Goal: Find specific page/section: Find specific page/section

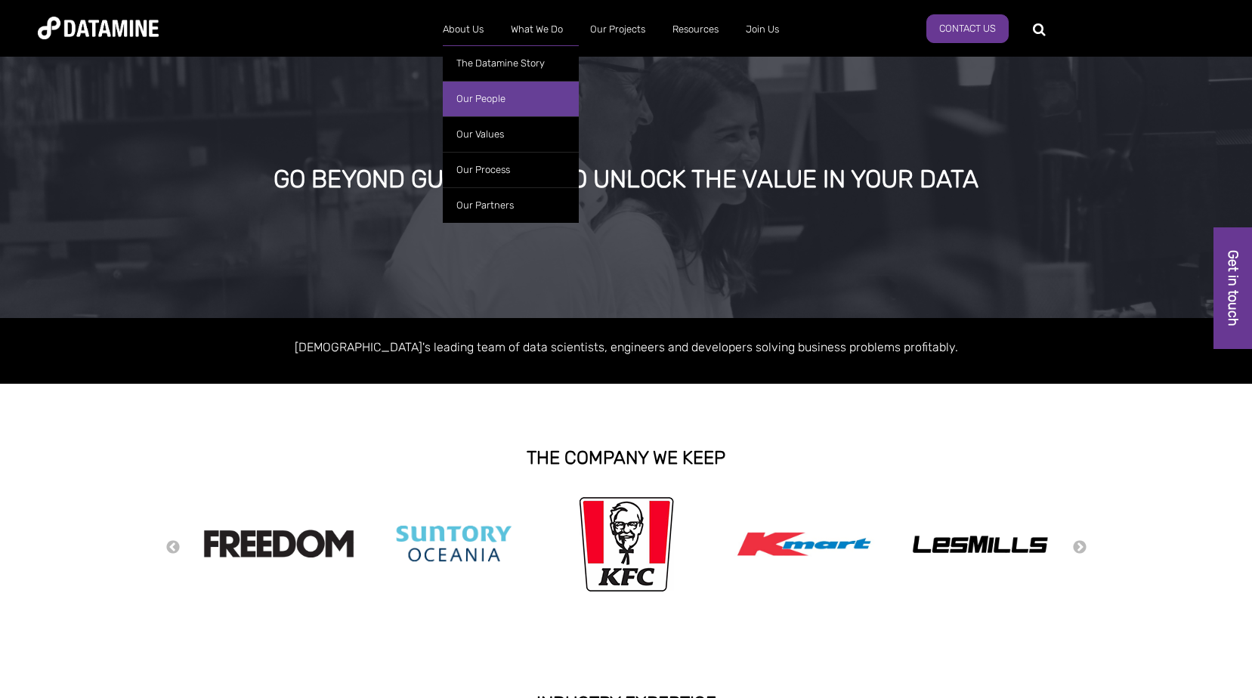
click at [479, 90] on link "Our People" at bounding box center [511, 99] width 136 height 36
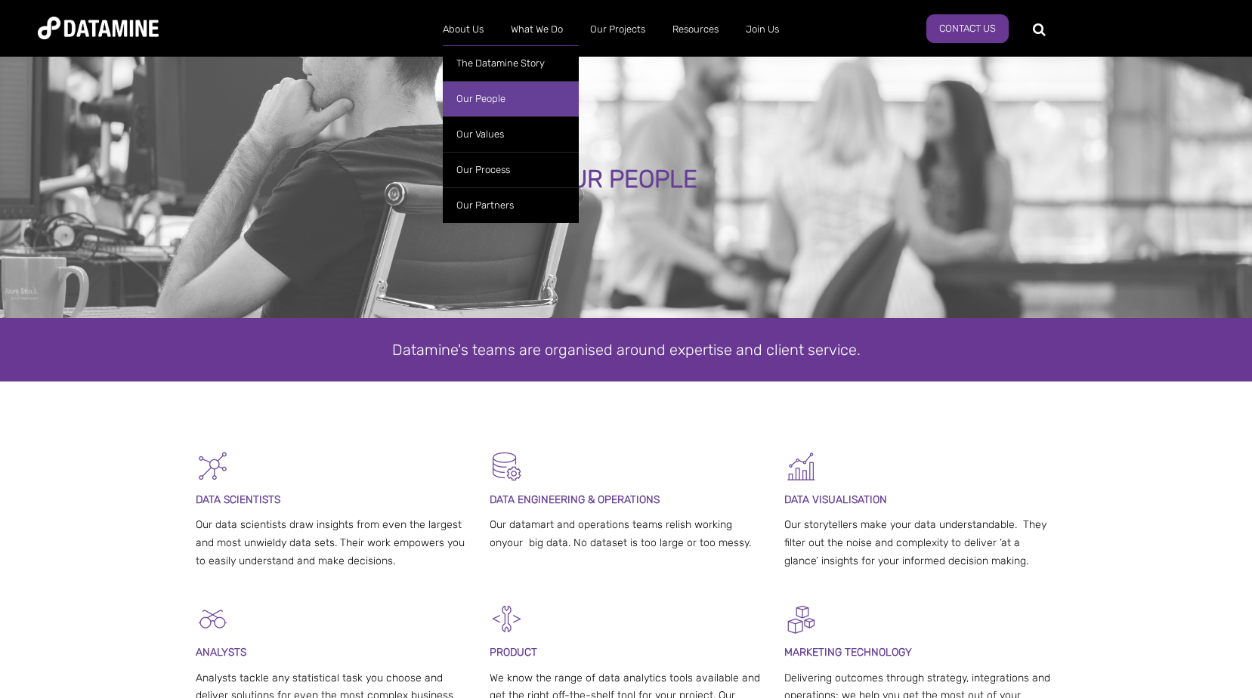
click at [484, 97] on link "Our People" at bounding box center [511, 99] width 136 height 36
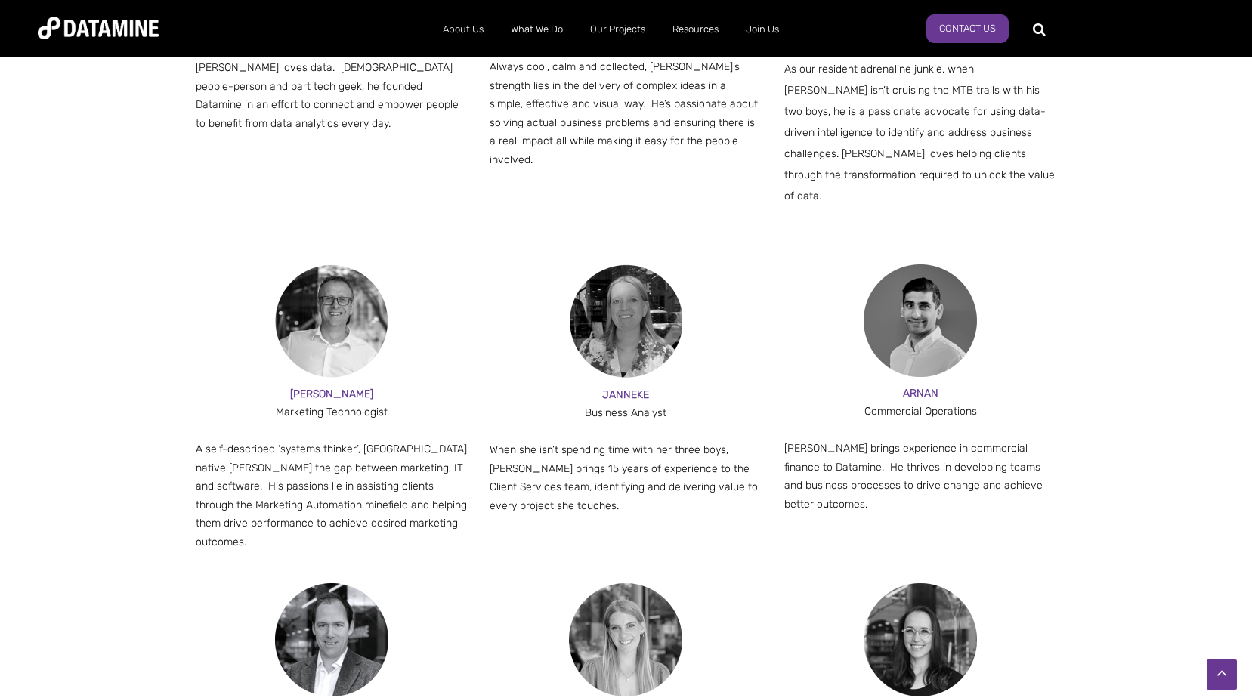
scroll to position [1436, 0]
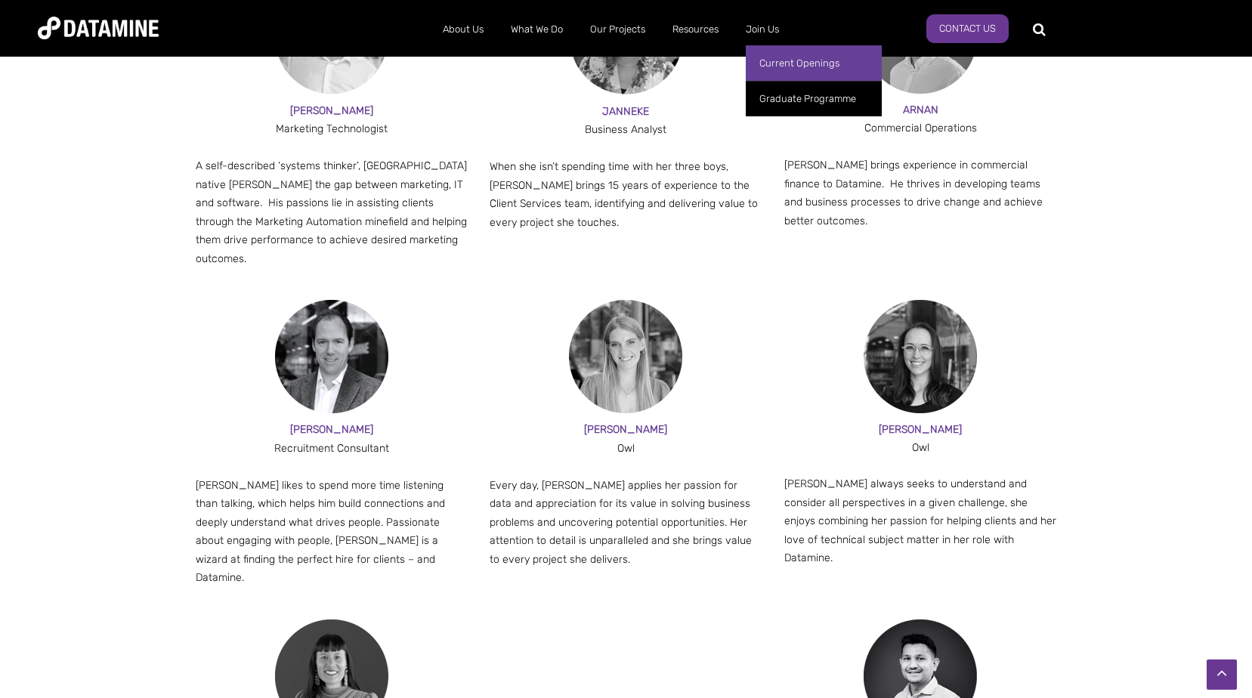
click at [783, 61] on link "Current Openings" at bounding box center [814, 63] width 136 height 36
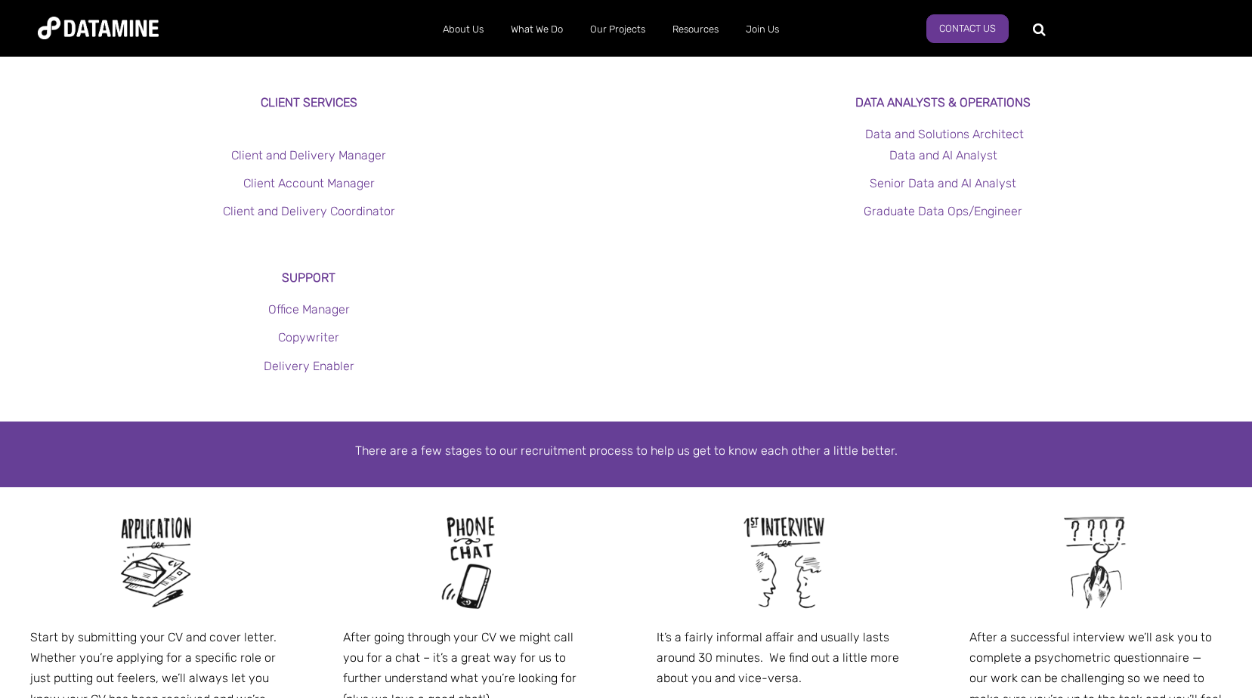
scroll to position [302, 0]
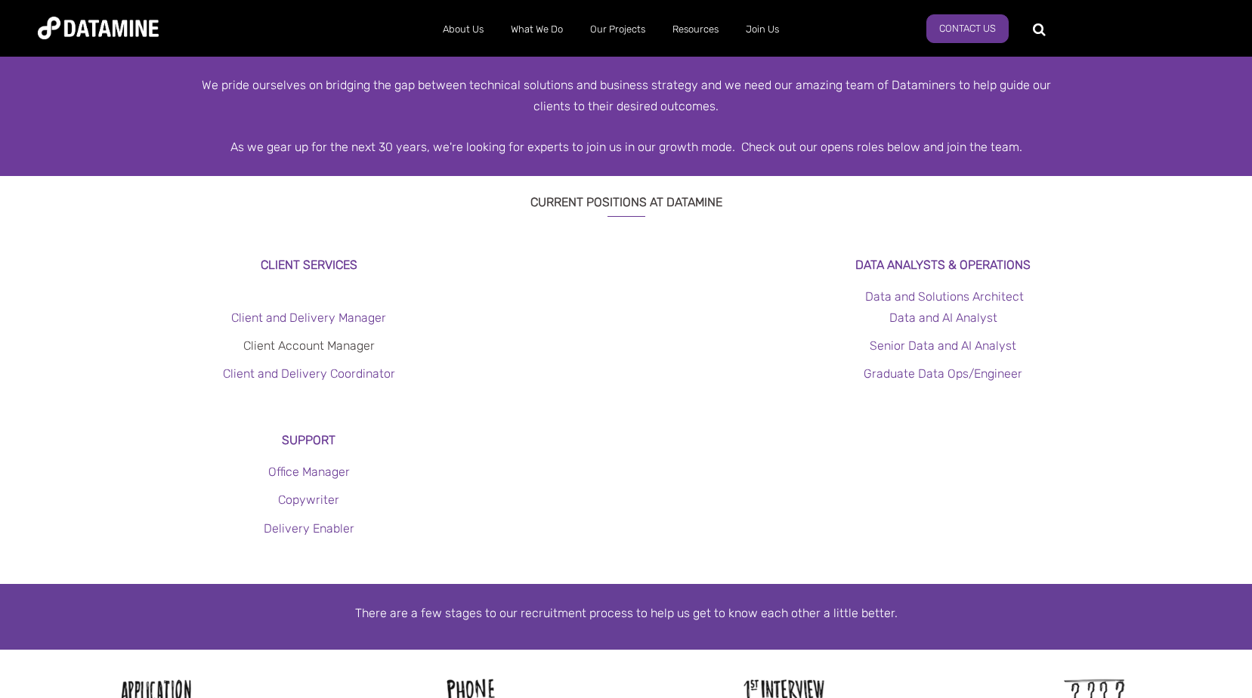
click at [354, 342] on link "Client Account Manager" at bounding box center [309, 346] width 132 height 14
drag, startPoint x: 964, startPoint y: 26, endPoint x: 967, endPoint y: 38, distance: 11.6
click at [964, 26] on link "Contact Us" at bounding box center [968, 28] width 82 height 29
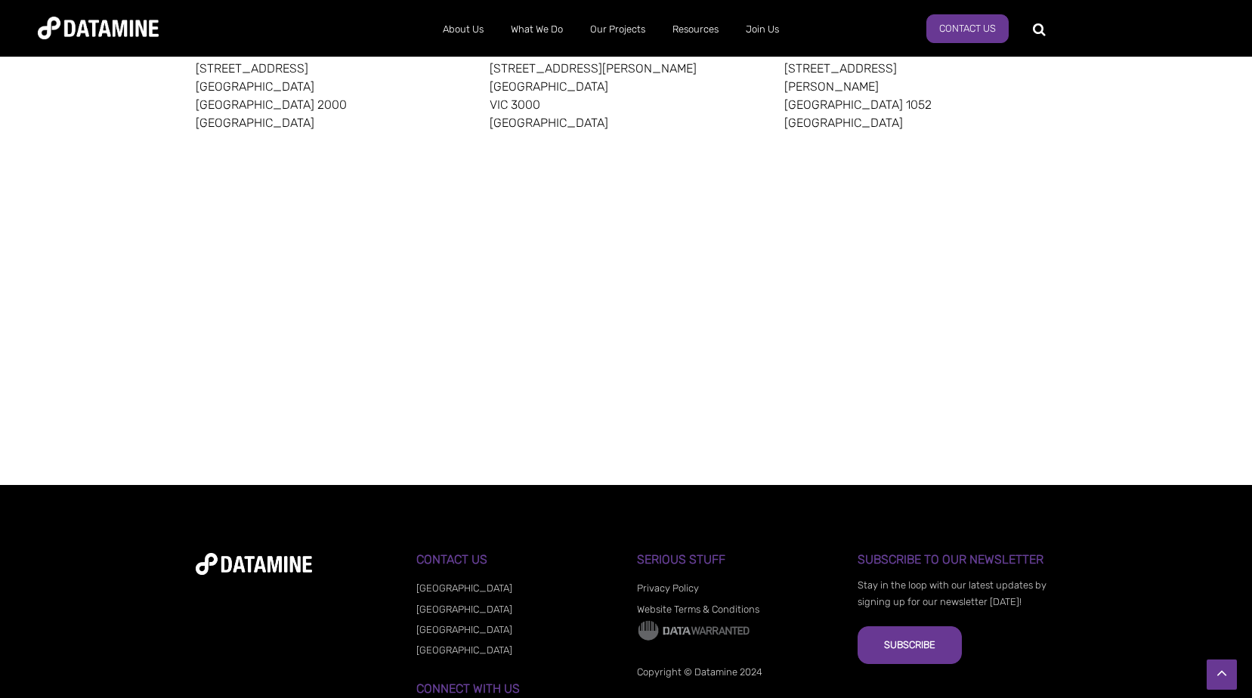
scroll to position [1058, 0]
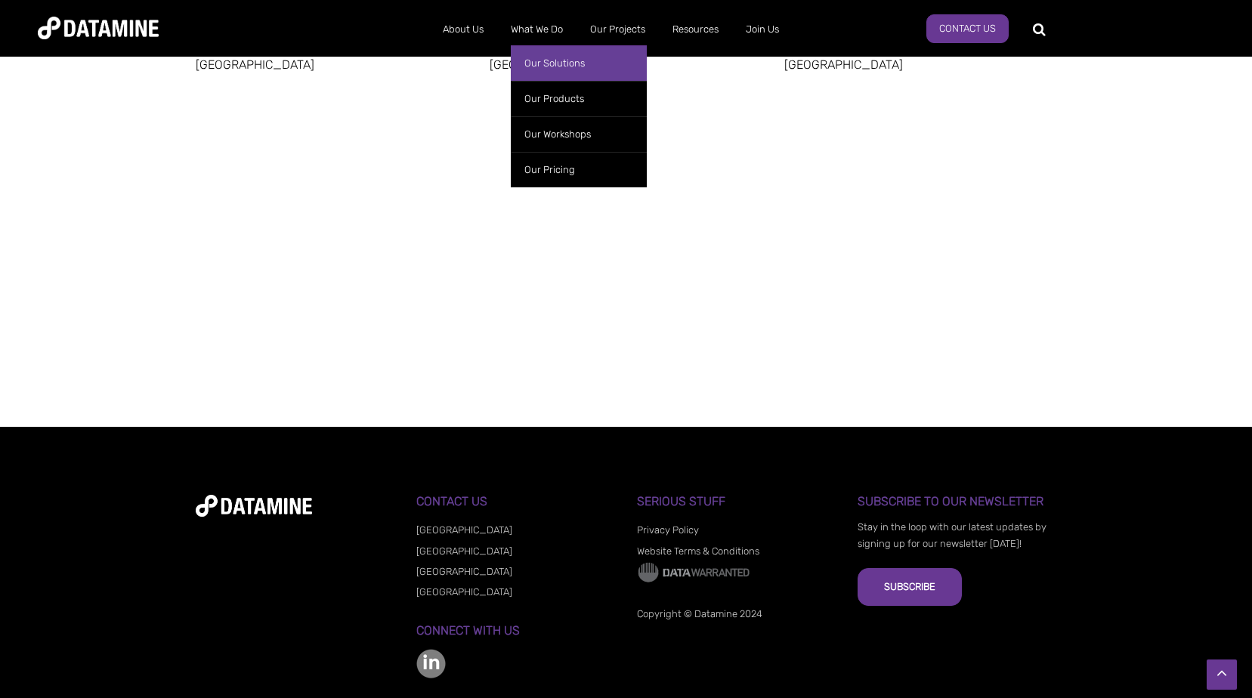
click at [561, 59] on link "Our Solutions" at bounding box center [579, 63] width 136 height 36
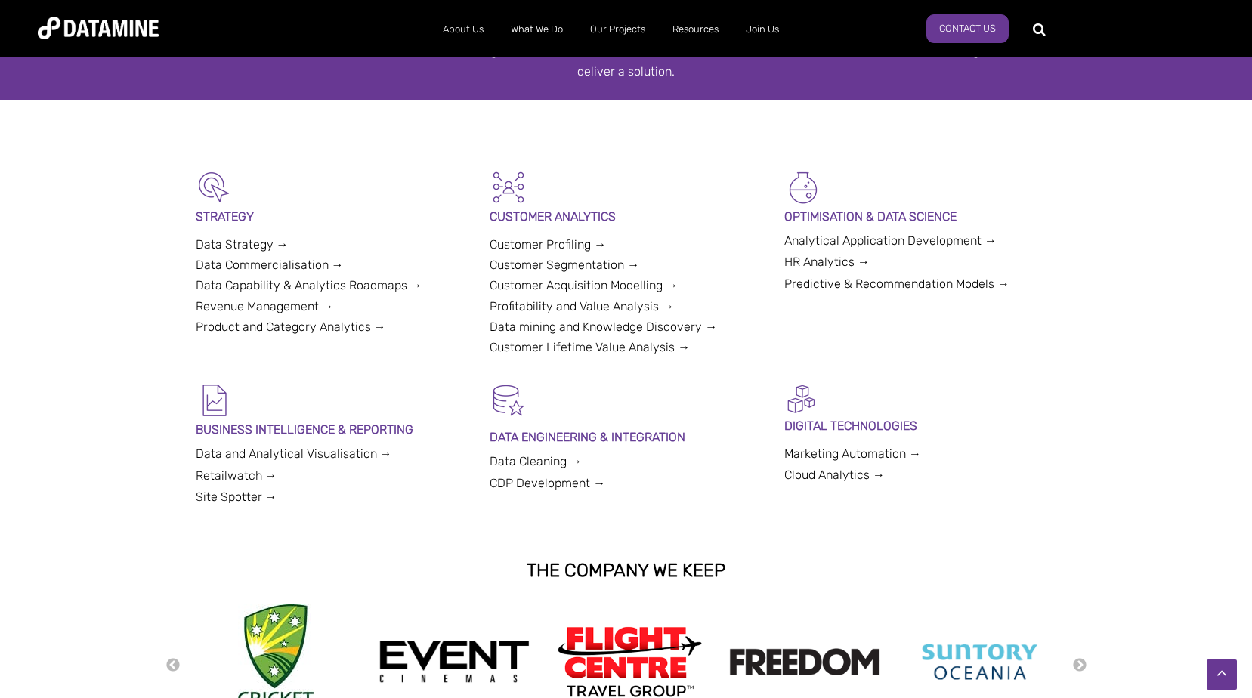
scroll to position [151, 0]
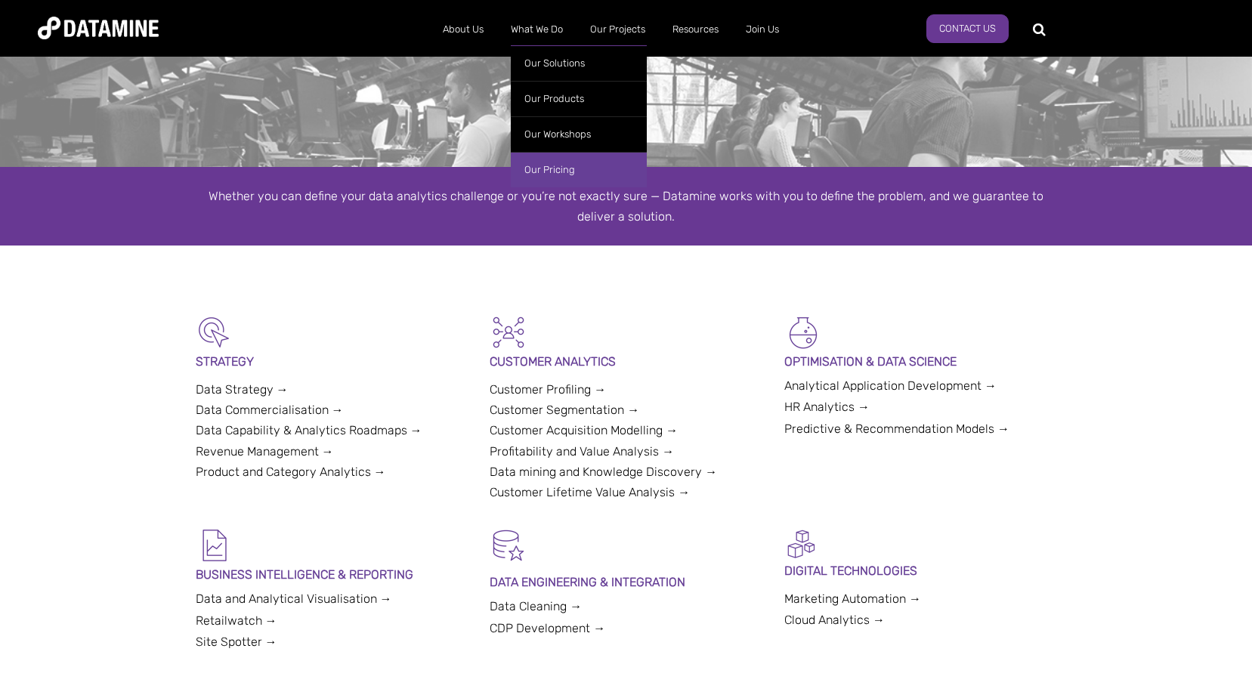
click at [544, 172] on link "Our Pricing" at bounding box center [579, 170] width 136 height 36
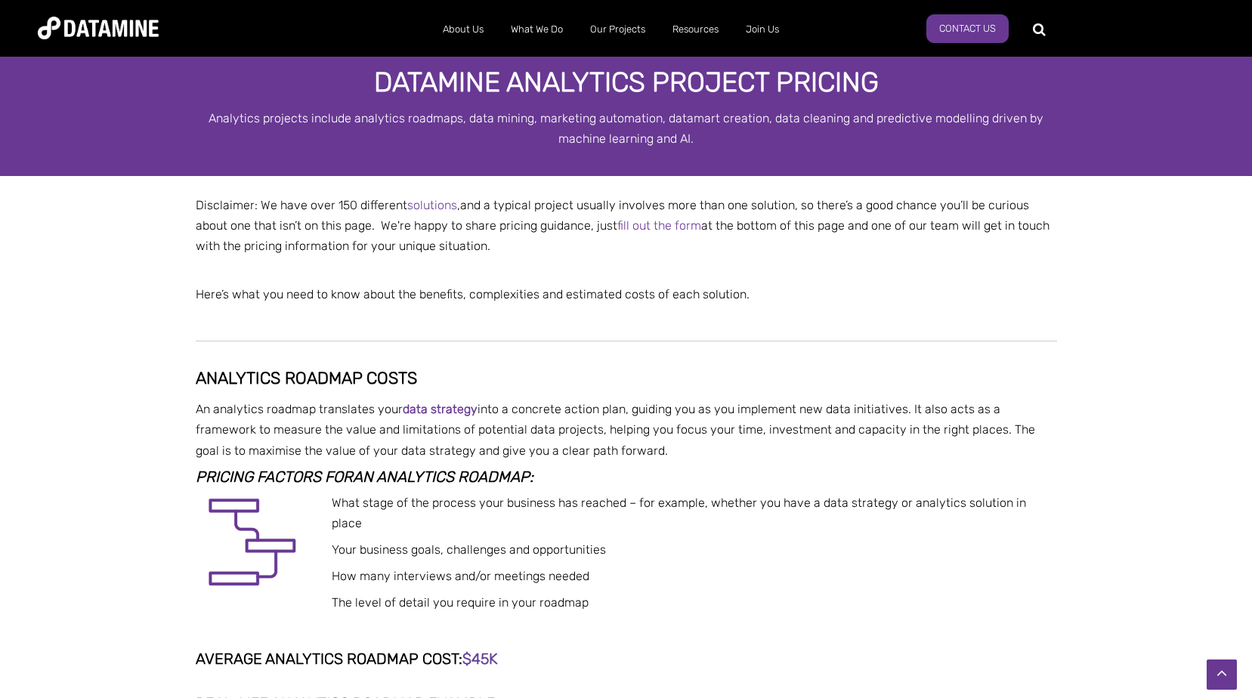
scroll to position [680, 0]
